Goal: Information Seeking & Learning: Compare options

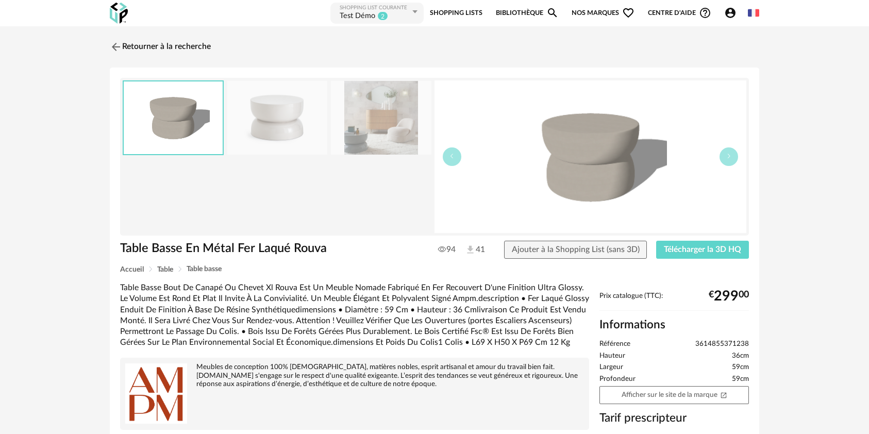
click at [140, 43] on link "Retourner à la recherche" at bounding box center [160, 47] width 101 height 23
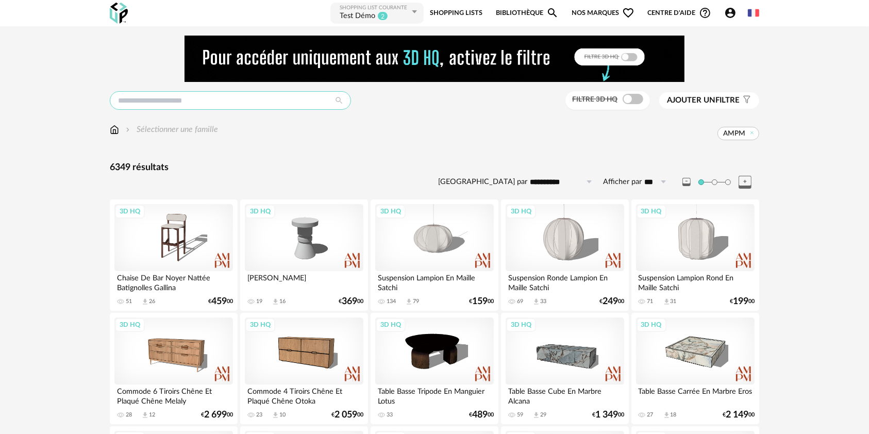
click at [193, 97] on input "text" at bounding box center [230, 100] width 241 height 19
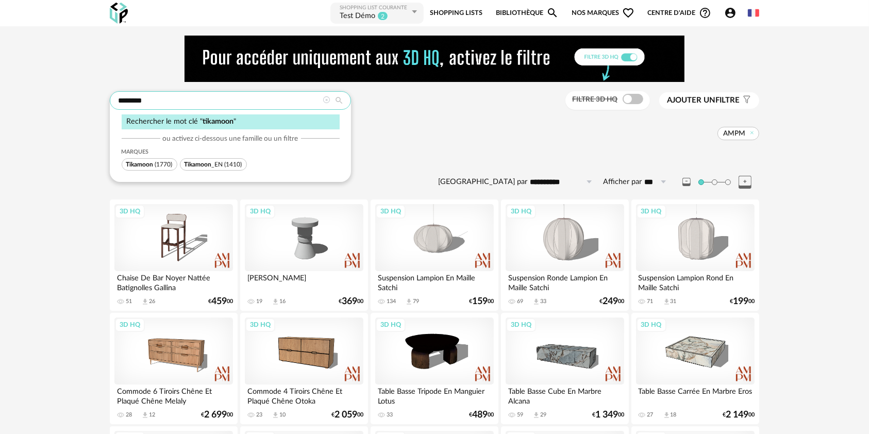
type input "********"
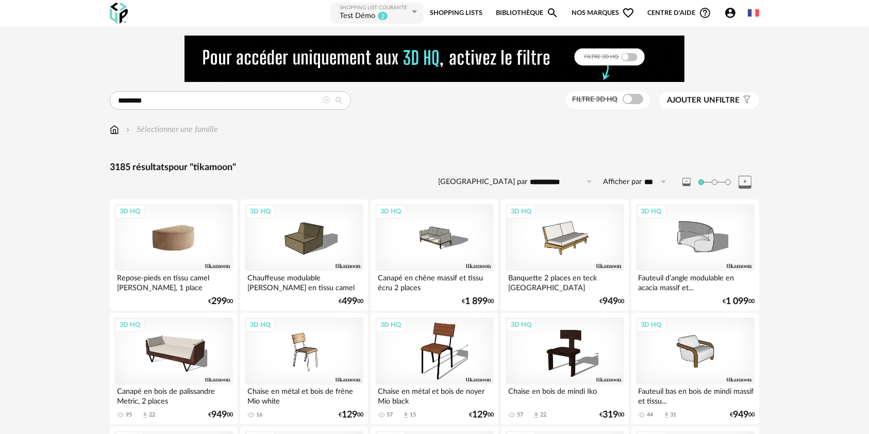
click at [173, 230] on div "3D HQ" at bounding box center [173, 237] width 119 height 67
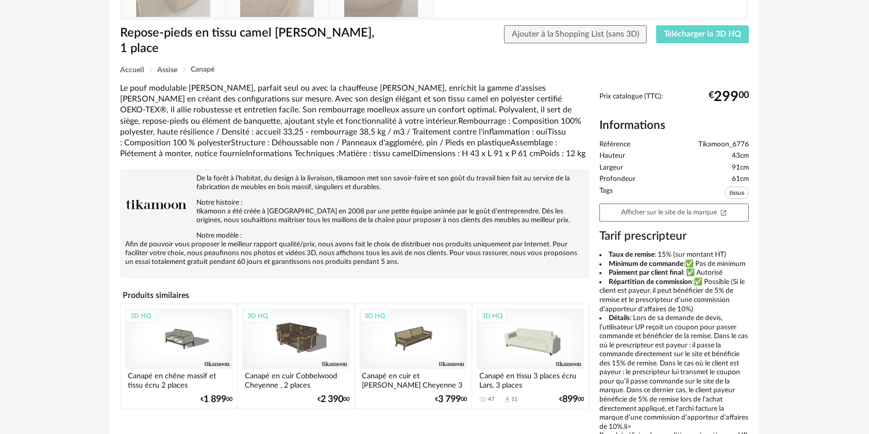
scroll to position [267, 0]
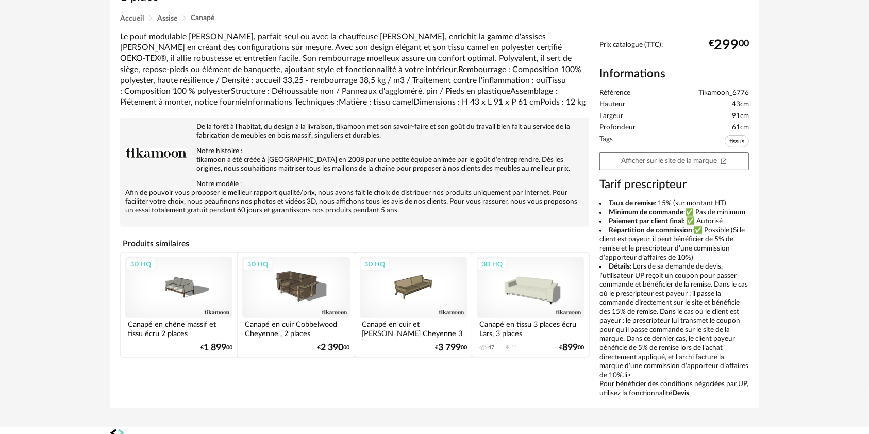
drag, startPoint x: 599, startPoint y: 187, endPoint x: 719, endPoint y: 240, distance: 130.2
click at [719, 240] on div "Taux de remise : 15% (sur montant HT) Minimum de commande :✅ Pas de minimum Pai…" at bounding box center [673, 298] width 149 height 199
copy div "Taux de remise : 15% (sur montant HT) Minimum de commande :✅ Pas de minimum Pai…"
click at [110, 154] on div "Repose-pieds en tissu camel [PERSON_NAME], 1 place Repose-pieds en tissu camel …" at bounding box center [434, 105] width 649 height 608
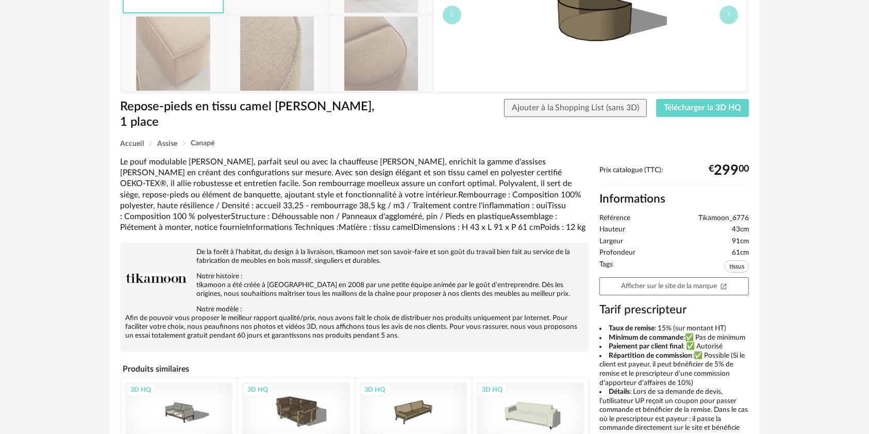
scroll to position [0, 0]
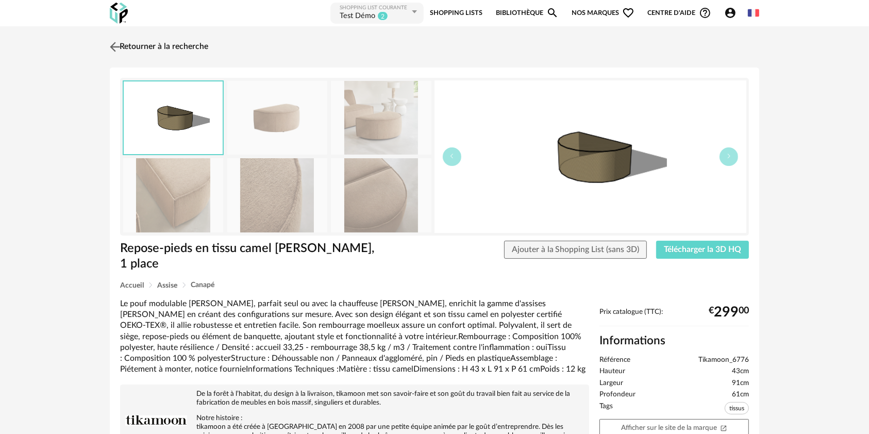
click at [148, 36] on link "Retourner à la recherche" at bounding box center [157, 47] width 101 height 23
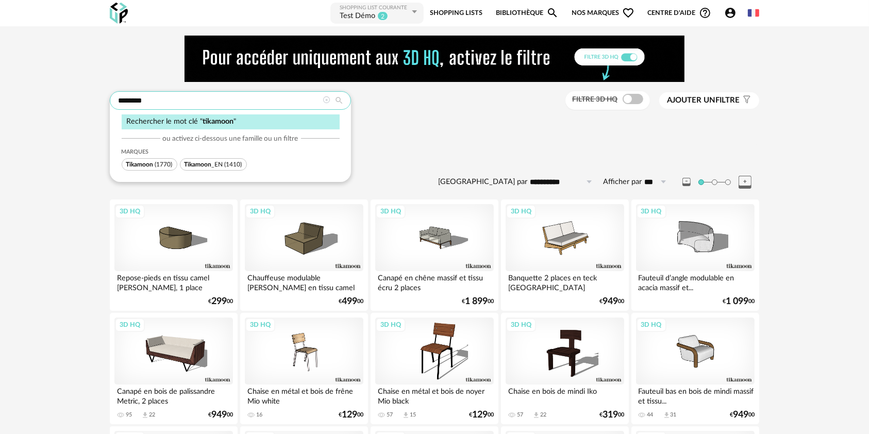
drag, startPoint x: 157, startPoint y: 102, endPoint x: 92, endPoint y: 94, distance: 65.5
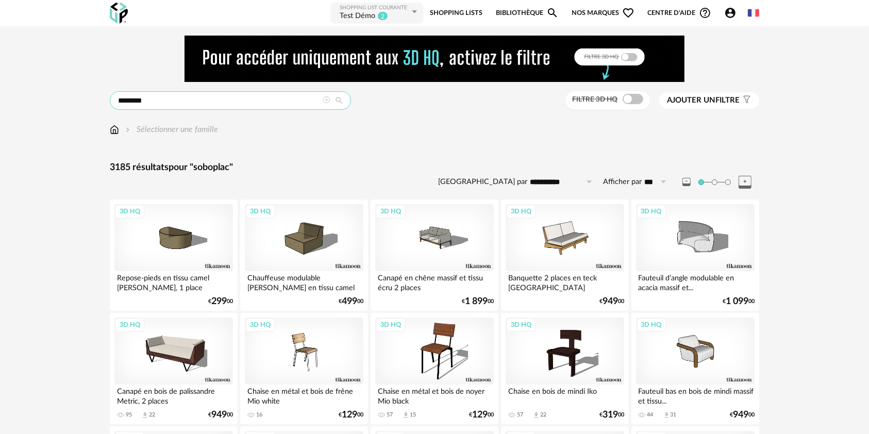
type input "********"
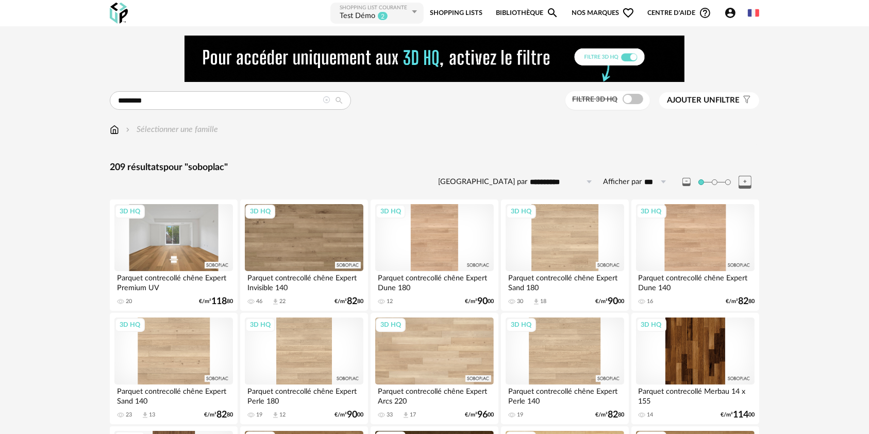
click at [190, 261] on div "3D HQ" at bounding box center [173, 237] width 119 height 67
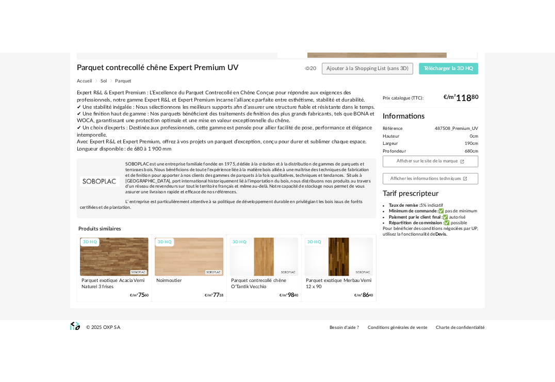
scroll to position [232, 0]
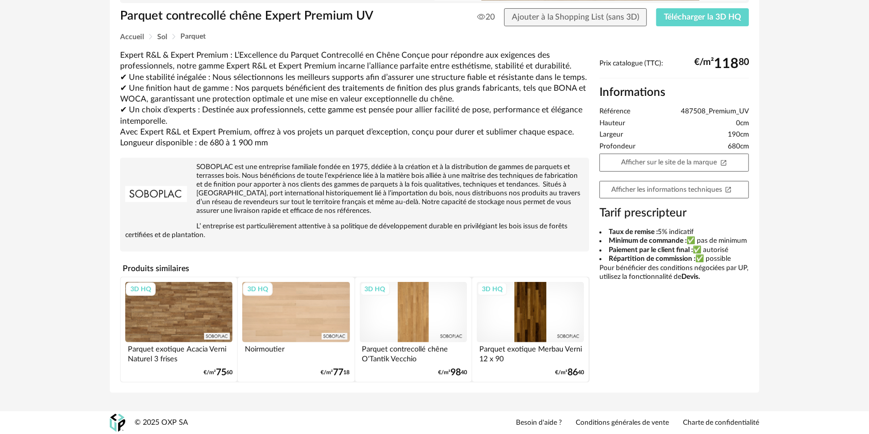
copy div "Taux de remise : 5% indicatif Minimum de commande : ✅ pas de minimum Paiement p…"
drag, startPoint x: 598, startPoint y: 232, endPoint x: 728, endPoint y: 257, distance: 132.7
click at [728, 257] on div "Prix catalogue (TTC): €/m² 118 80 Informations Référence 487508_Premium_UV Haut…" at bounding box center [674, 173] width 160 height 229
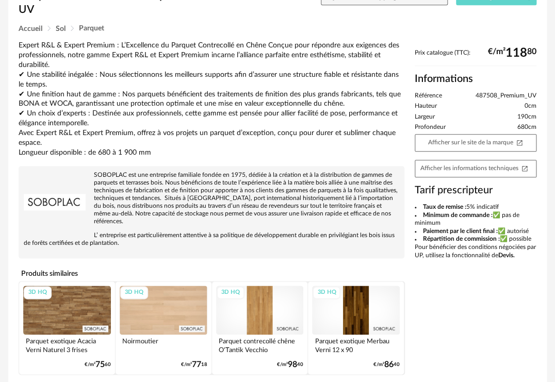
click at [26, 123] on div "Expert R&L & Expert Premium : L’Excellence du Parquet Contrecollé en Chêne Conç…" at bounding box center [212, 99] width 386 height 117
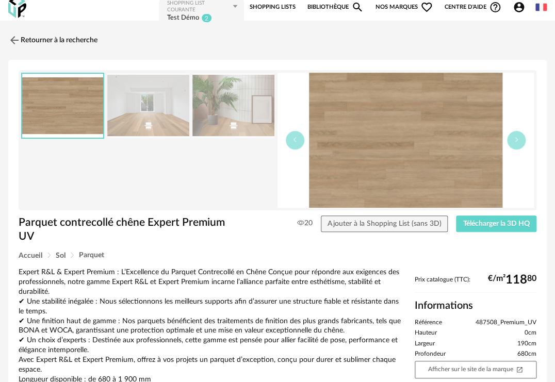
scroll to position [0, 0]
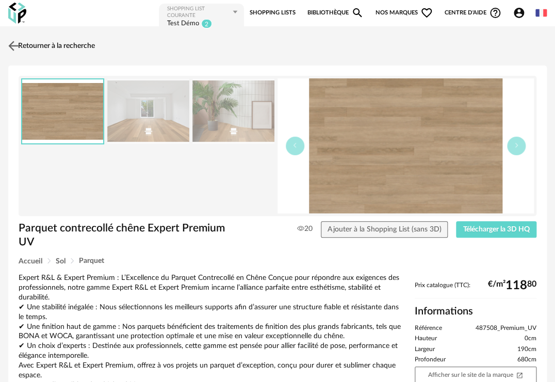
click at [30, 41] on link "Retourner à la recherche" at bounding box center [50, 46] width 89 height 23
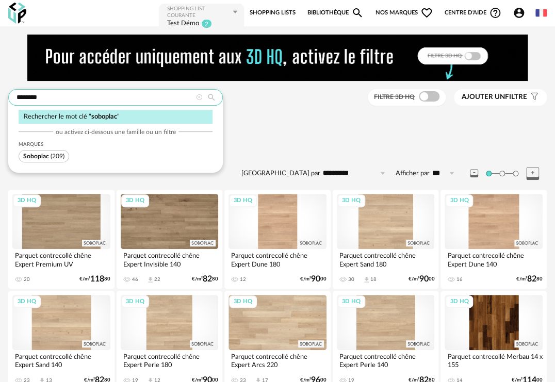
drag, startPoint x: 47, startPoint y: 92, endPoint x: -8, endPoint y: 90, distance: 55.2
click at [119, 158] on span "Maisons" at bounding box center [115, 156] width 23 height 6
type input "********"
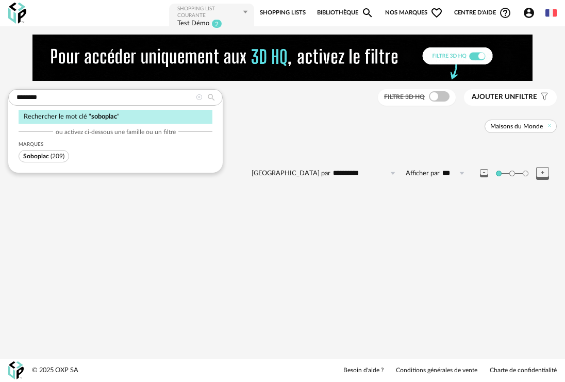
click at [47, 155] on span "Soboplac" at bounding box center [36, 156] width 26 height 6
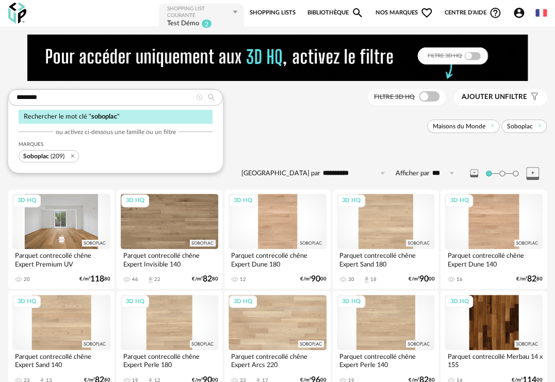
click at [89, 232] on div "3D HQ" at bounding box center [61, 221] width 98 height 55
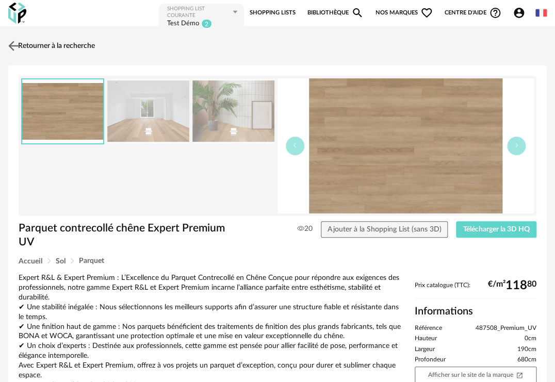
click at [37, 42] on link "Retourner à la recherche" at bounding box center [50, 46] width 89 height 23
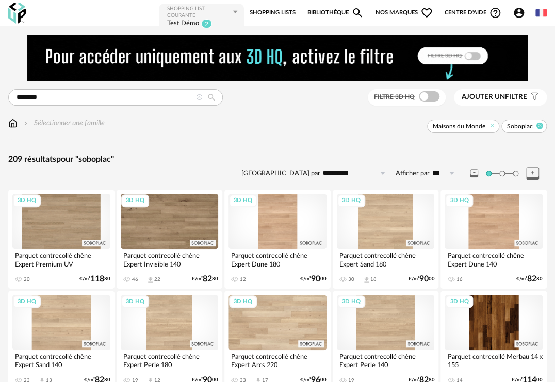
click at [538, 126] on icon at bounding box center [539, 126] width 7 height 7
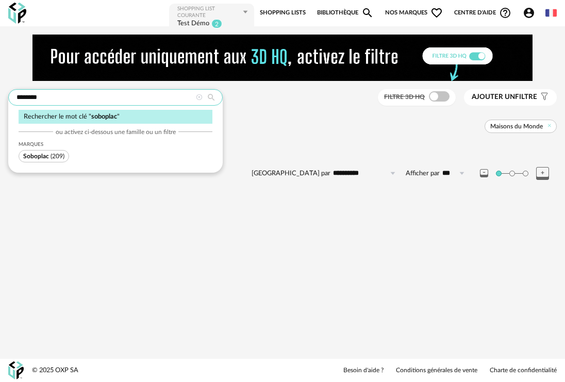
drag, startPoint x: 74, startPoint y: 93, endPoint x: 2, endPoint y: 92, distance: 72.2
click at [2, 92] on div "**********" at bounding box center [282, 121] width 565 height 172
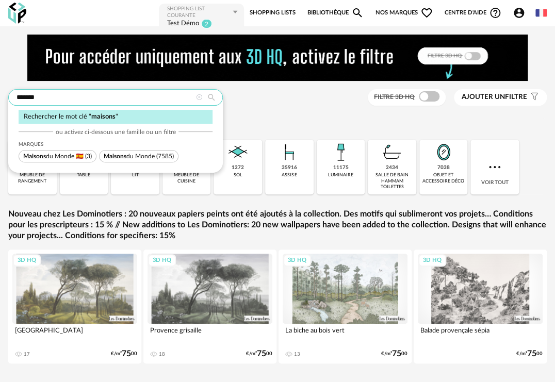
type input "*******"
click at [118, 154] on span "Maisons" at bounding box center [115, 156] width 23 height 6
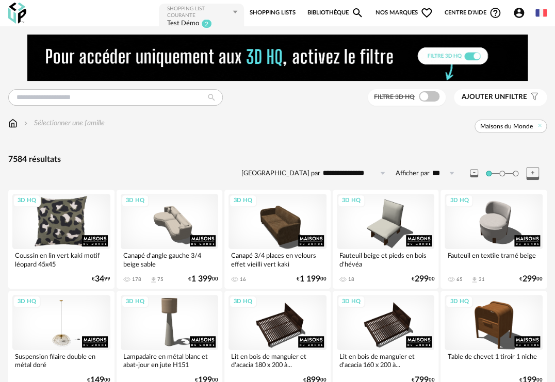
click at [73, 225] on div "3D HQ" at bounding box center [61, 221] width 98 height 55
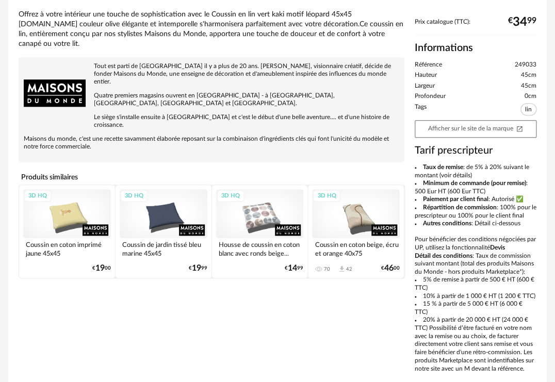
scroll to position [275, 0]
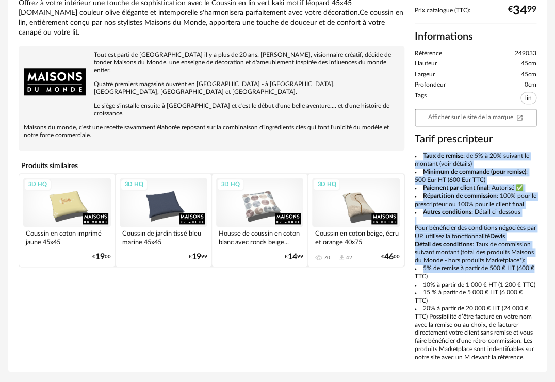
drag, startPoint x: 412, startPoint y: 155, endPoint x: 526, endPoint y: 266, distance: 159.6
click at [526, 266] on div "Prix catalogue (TTC): € 34 99 Informations Référence 249033 Hauteur 45cm Largeu…" at bounding box center [475, 184] width 132 height 354
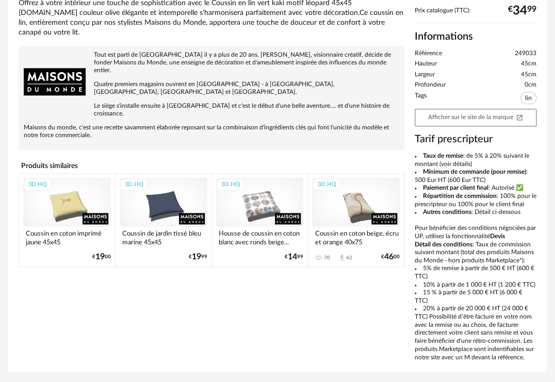
click at [534, 285] on li "10% à partir de 1 000 € HT (1 200 € TTC)" at bounding box center [475, 285] width 122 height 8
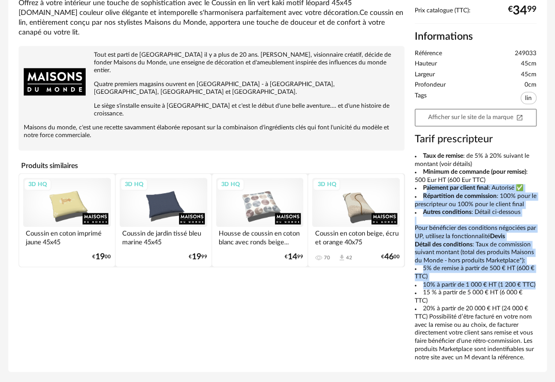
drag, startPoint x: 534, startPoint y: 285, endPoint x: 419, endPoint y: 186, distance: 152.4
click at [419, 186] on div "Taux de remise : de 5% à 20% suivant le montant (voir détails) Minimum de comma…" at bounding box center [475, 256] width 122 height 209
drag, startPoint x: 454, startPoint y: 252, endPoint x: 482, endPoint y: 264, distance: 30.3
click at [455, 253] on div "Taux de remise : de 5% à 20% suivant le montant (voir détails) Minimum de comma…" at bounding box center [475, 256] width 122 height 209
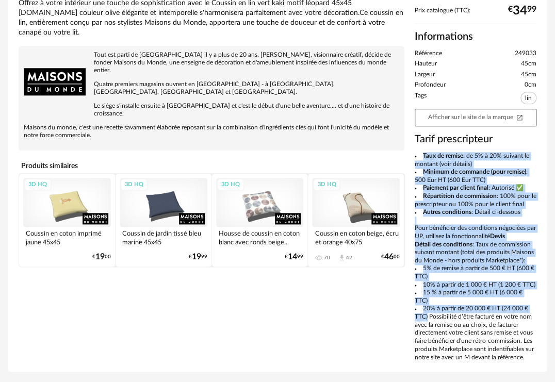
drag, startPoint x: 534, startPoint y: 297, endPoint x: 415, endPoint y: 156, distance: 184.4
click at [415, 156] on div "Taux de remise : de 5% à 20% suivant le montant (voir détails) Minimum de comma…" at bounding box center [475, 256] width 122 height 209
copy div "Taux de remise : de 5% à 20% suivant le montant (voir détails) Minimum de comma…"
